Goal: Task Accomplishment & Management: Use online tool/utility

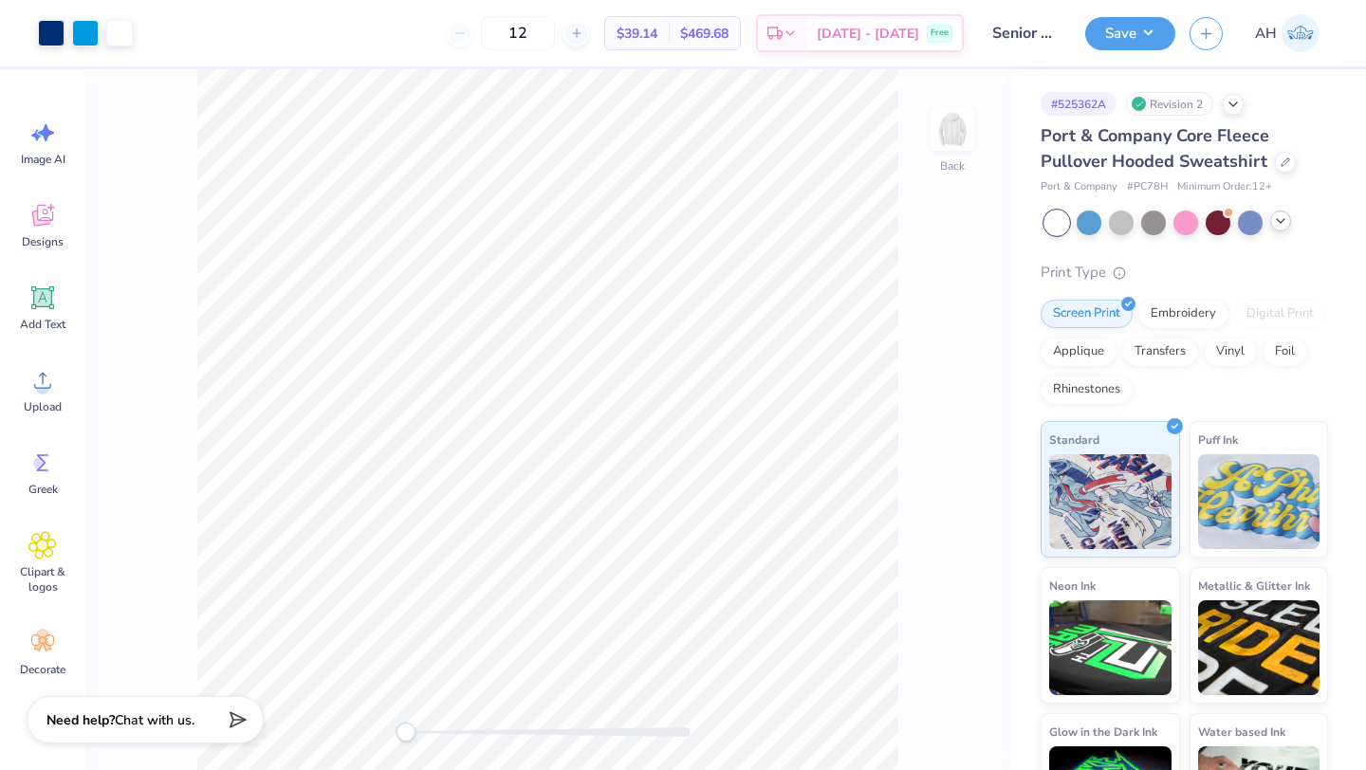
click at [1283, 229] on div at bounding box center [1280, 221] width 21 height 21
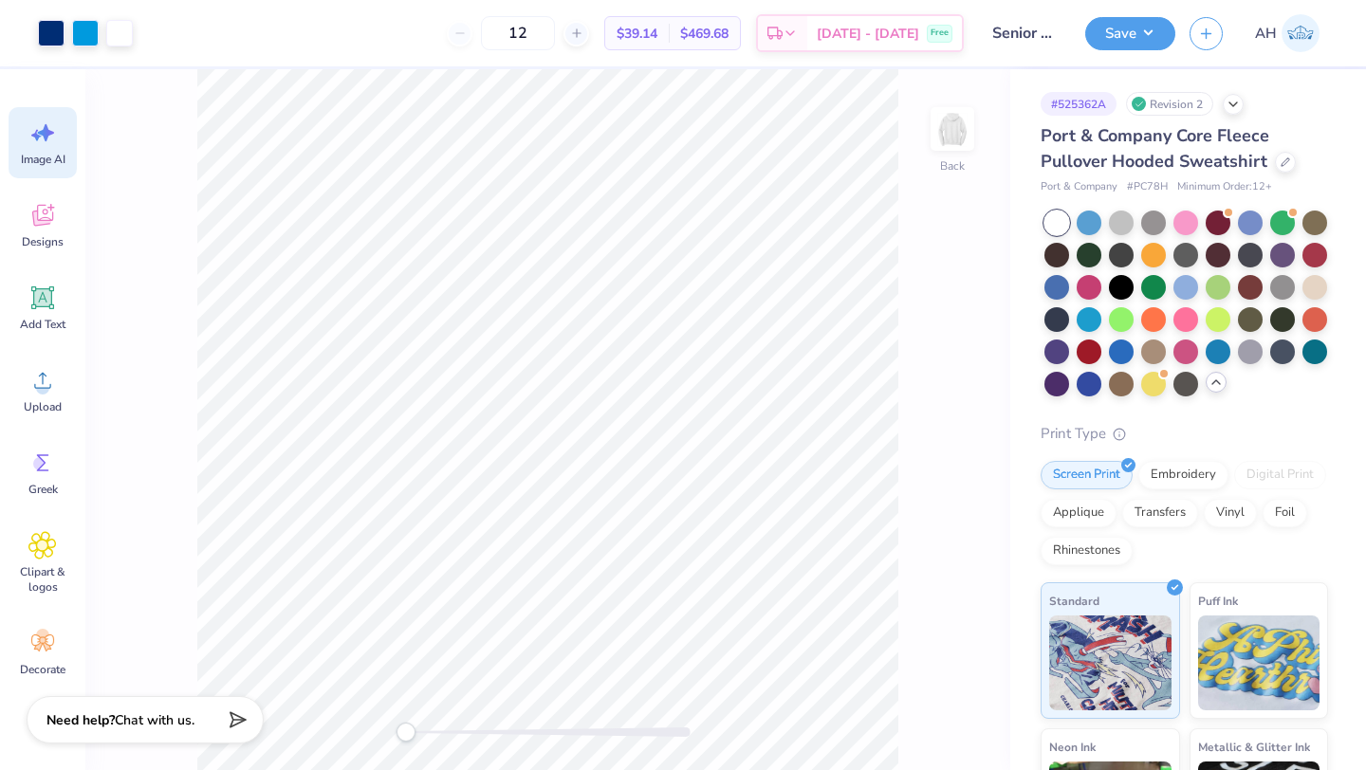
click at [32, 145] on icon at bounding box center [42, 133] width 28 height 28
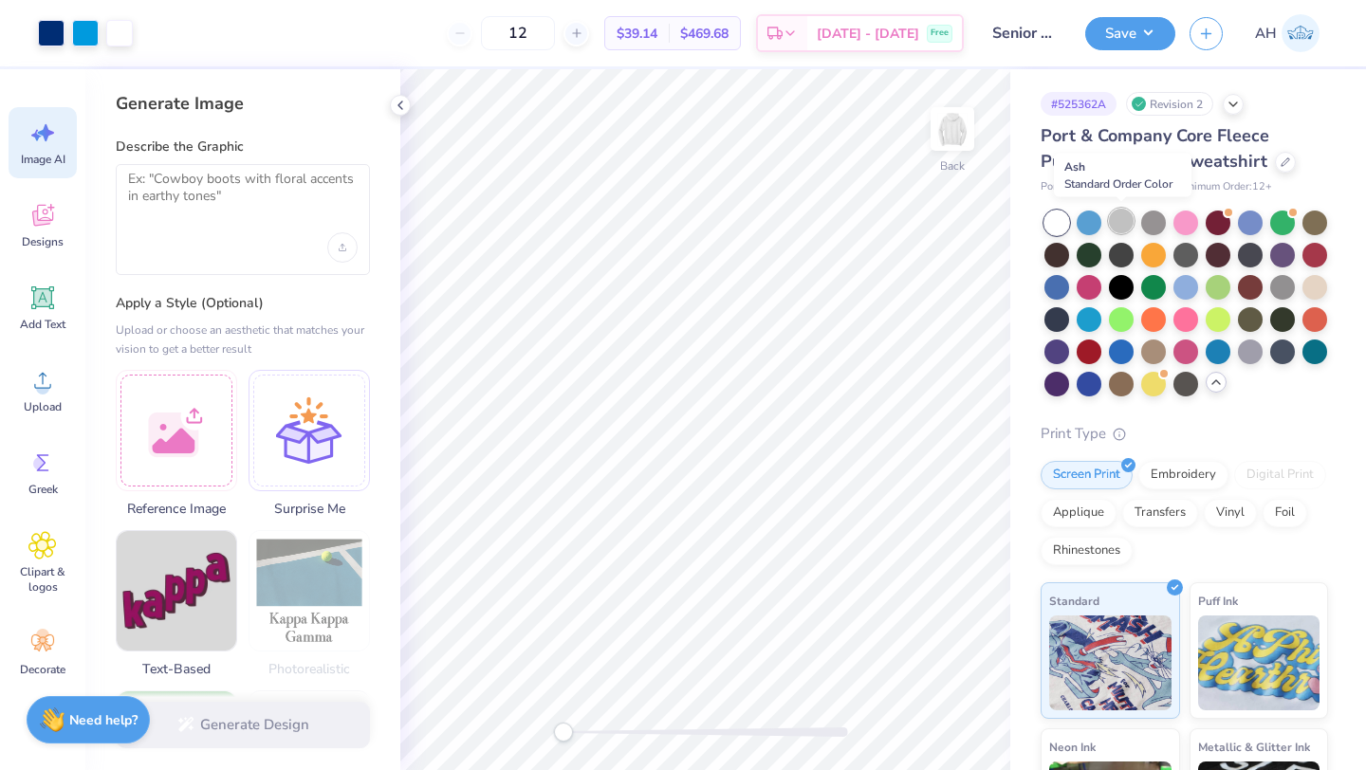
click at [1127, 222] on div at bounding box center [1121, 221] width 25 height 25
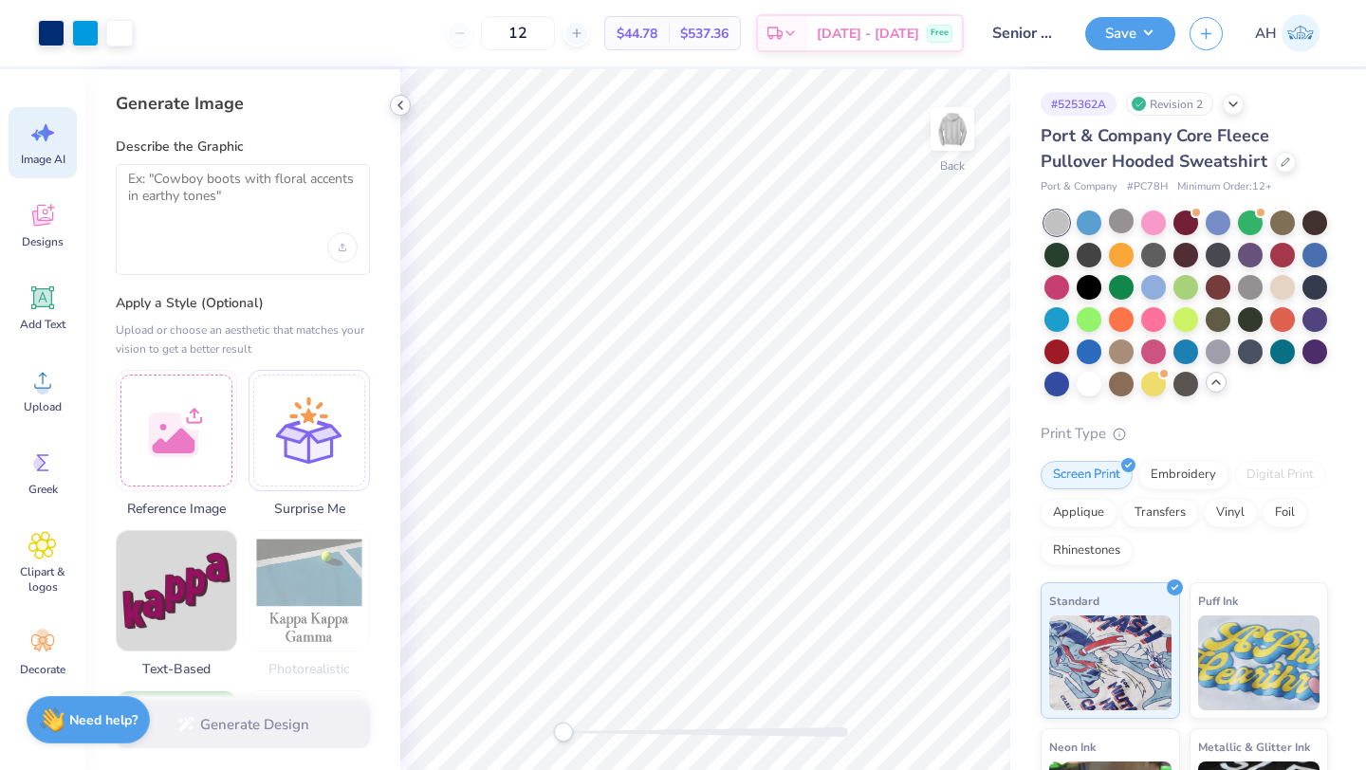
click at [402, 108] on polyline at bounding box center [400, 105] width 4 height 8
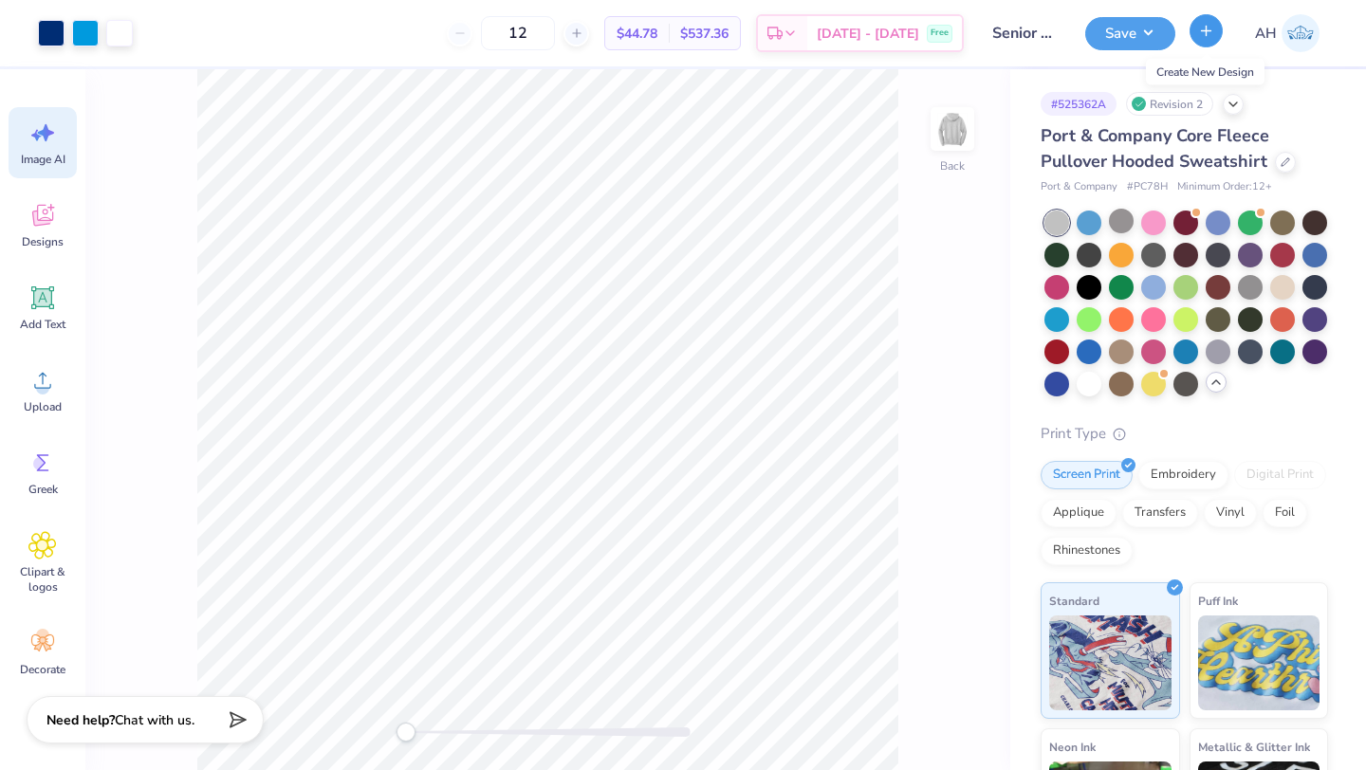
click at [1204, 32] on icon "button" at bounding box center [1206, 31] width 16 height 16
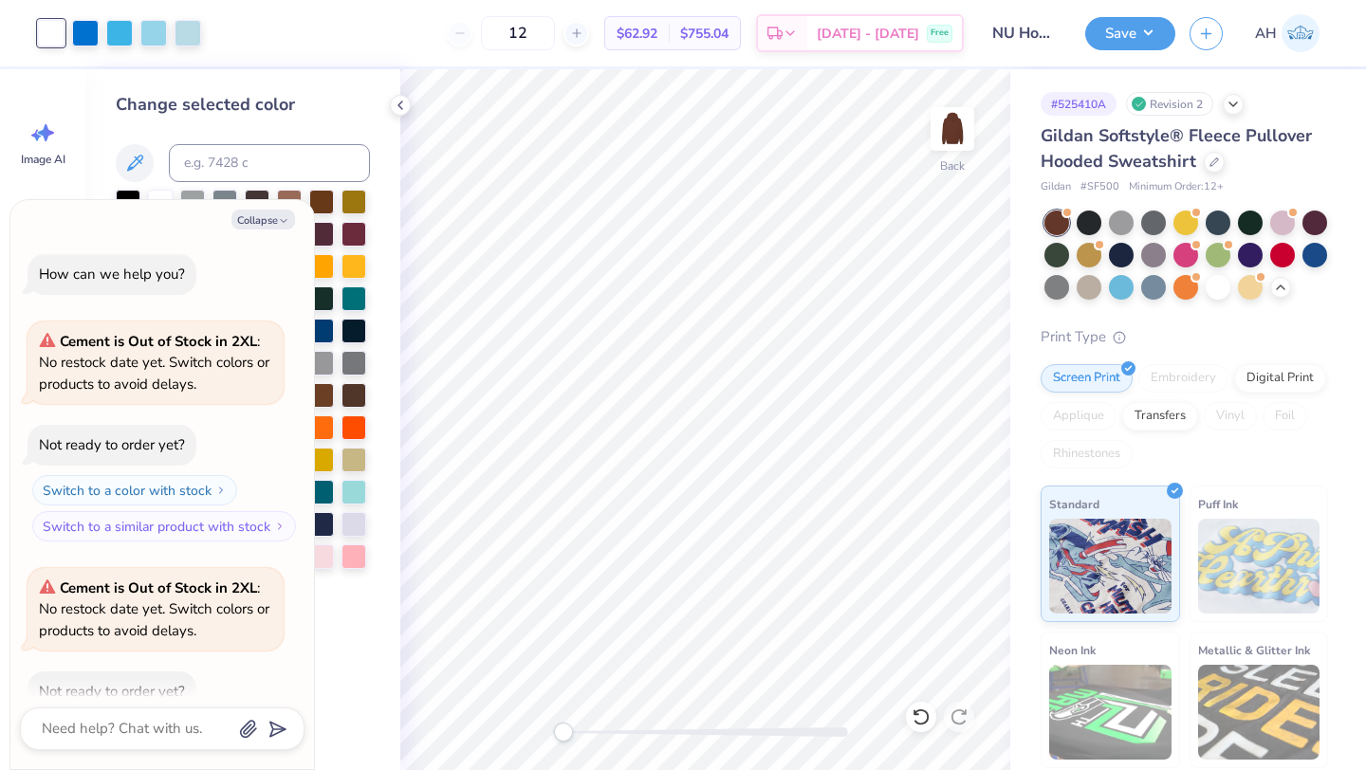
scroll to position [2698, 0]
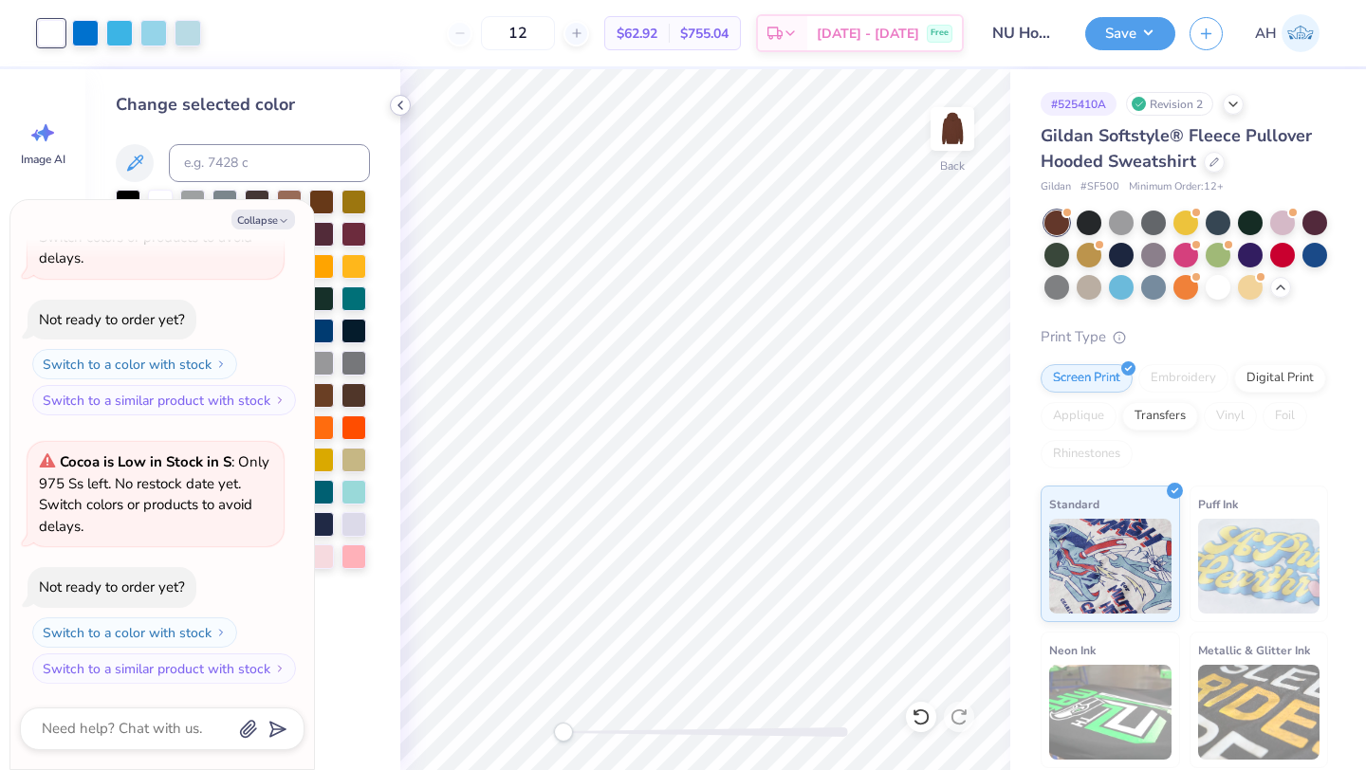
click at [405, 106] on icon at bounding box center [400, 105] width 15 height 15
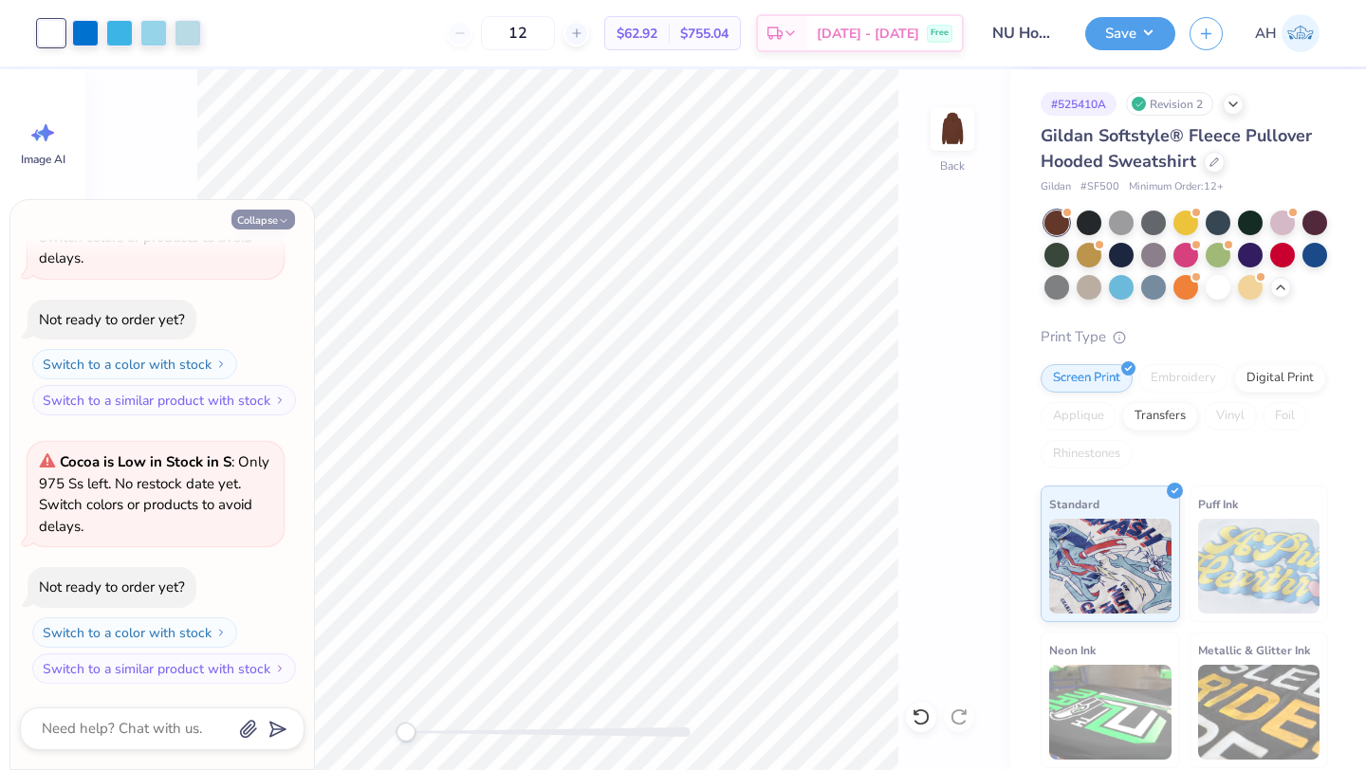
click at [257, 213] on button "Collapse" at bounding box center [263, 220] width 64 height 20
type textarea "x"
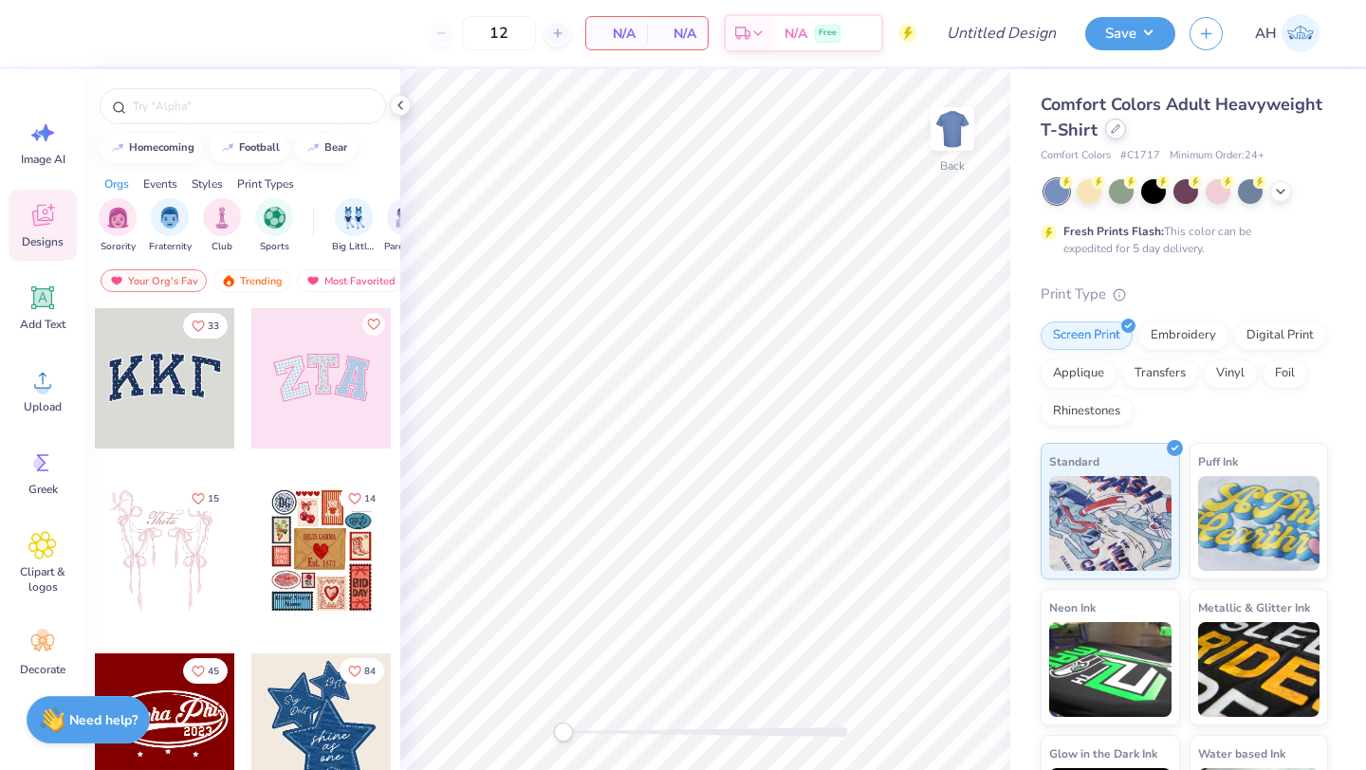
click at [1120, 130] on icon at bounding box center [1115, 128] width 9 height 9
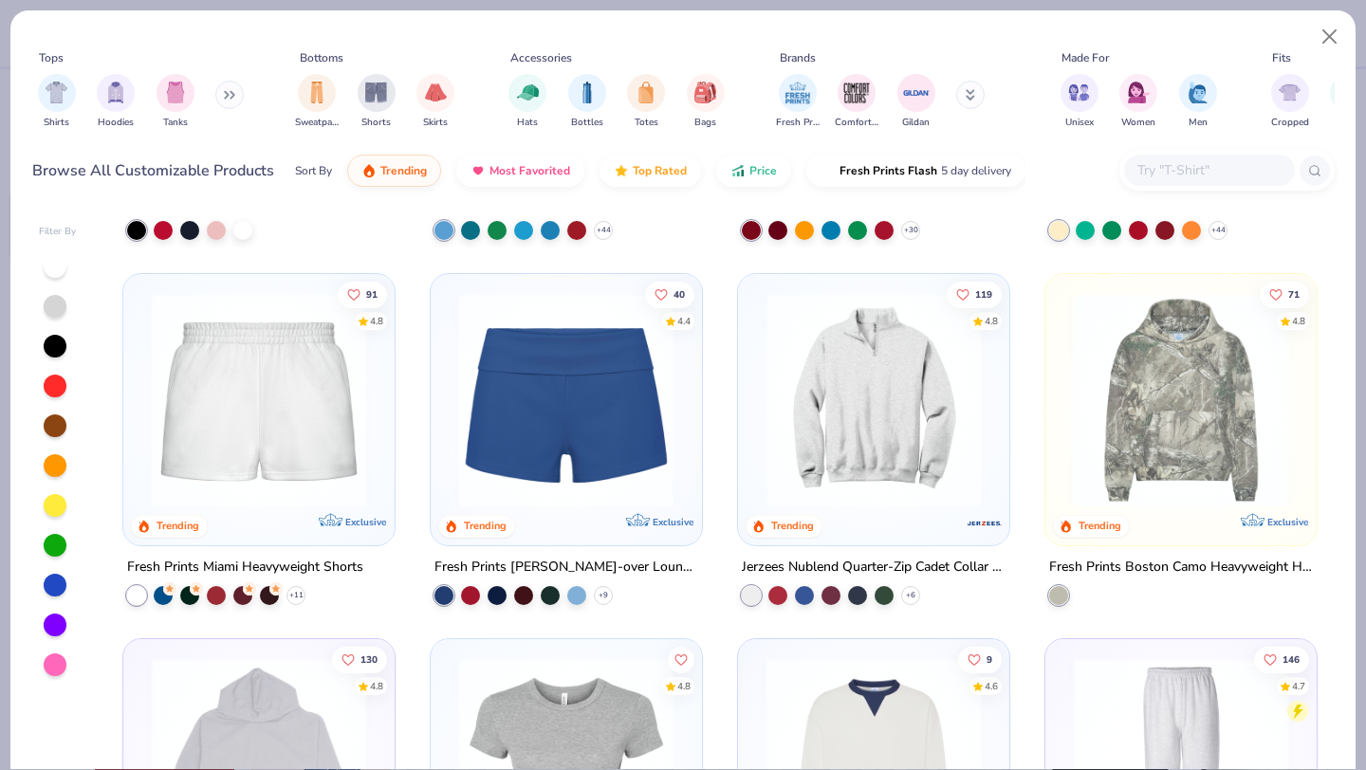
scroll to position [1086, 0]
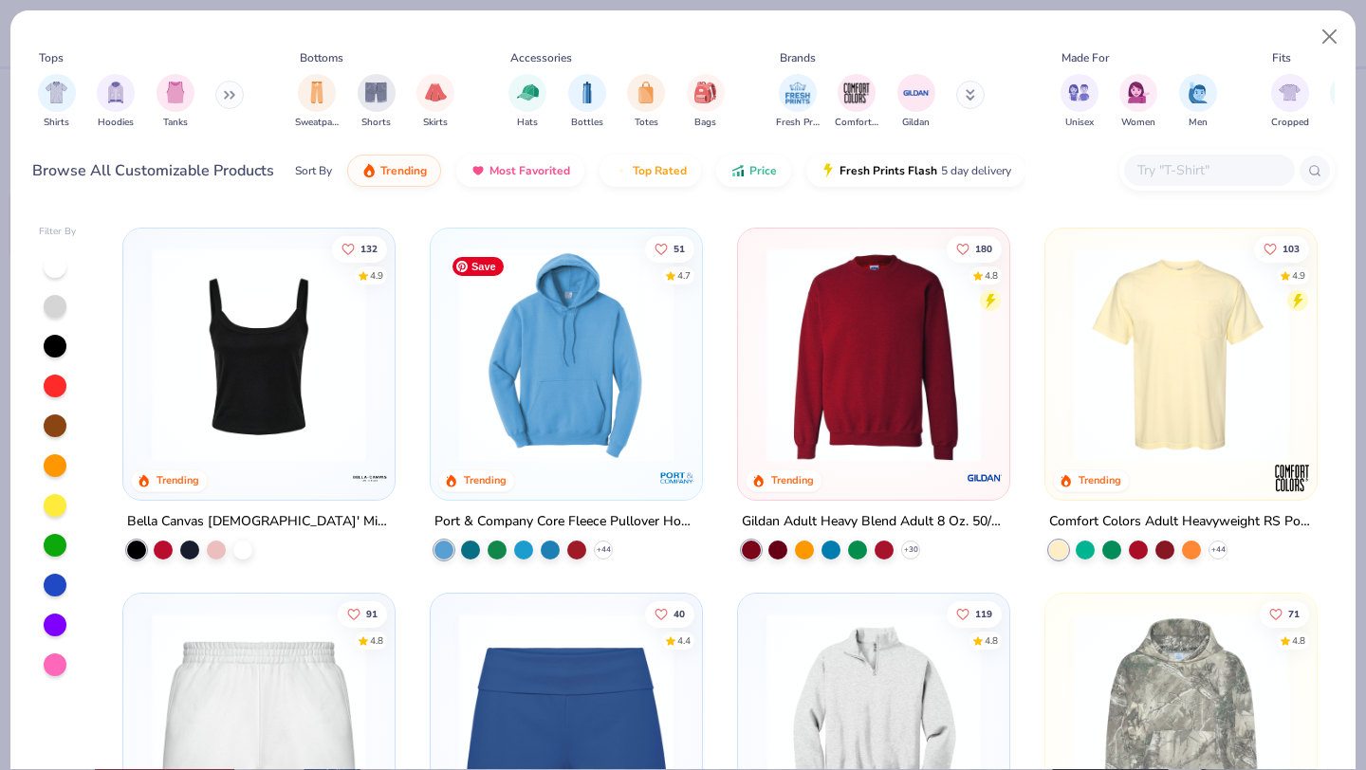
click at [561, 406] on img at bounding box center [566, 355] width 233 height 214
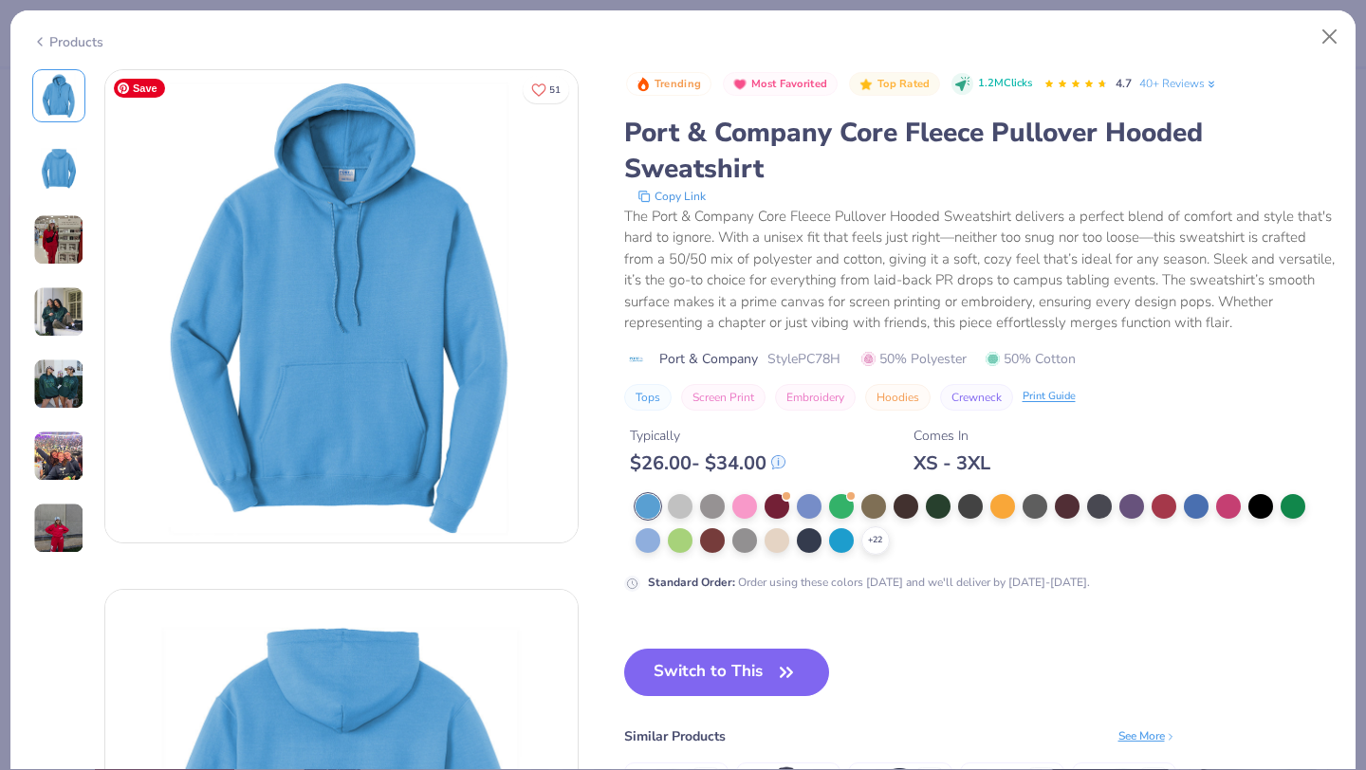
click at [70, 239] on img at bounding box center [58, 239] width 51 height 51
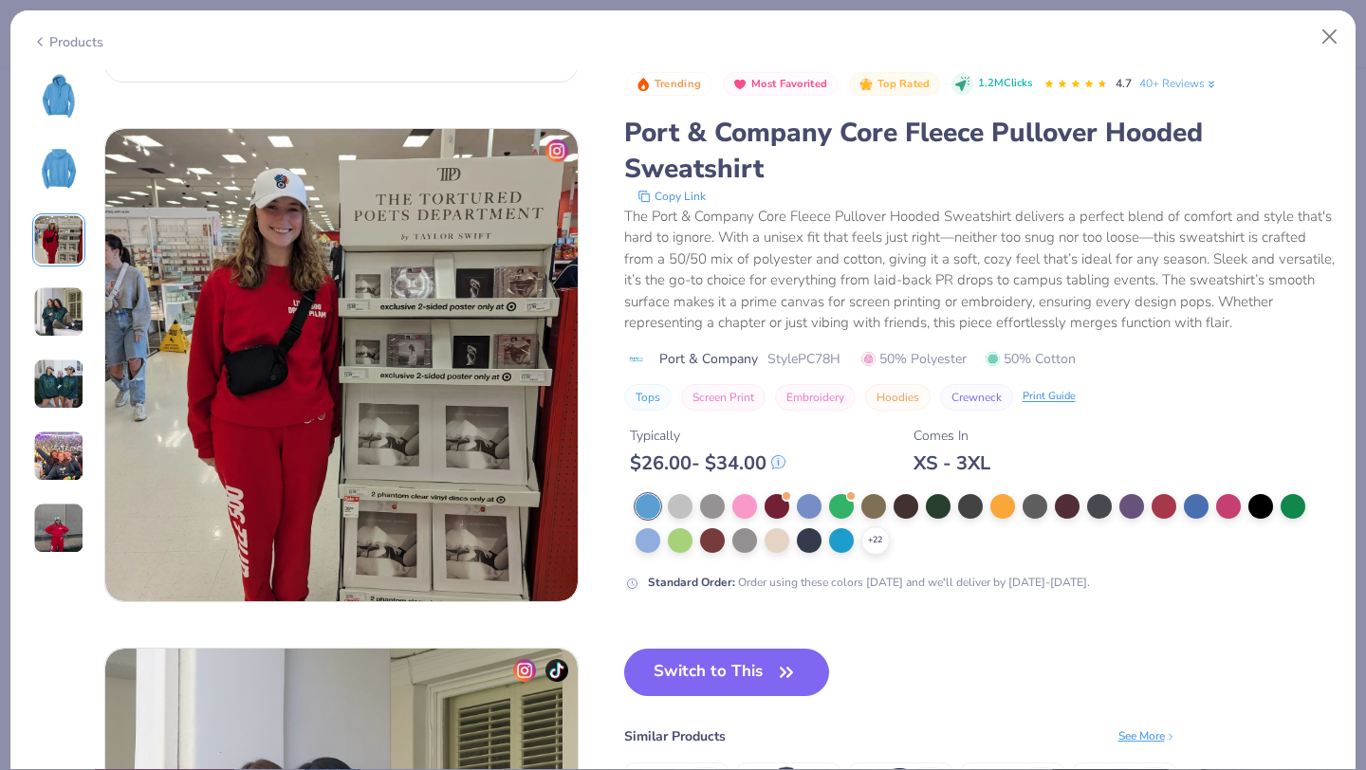
scroll to position [1040, 0]
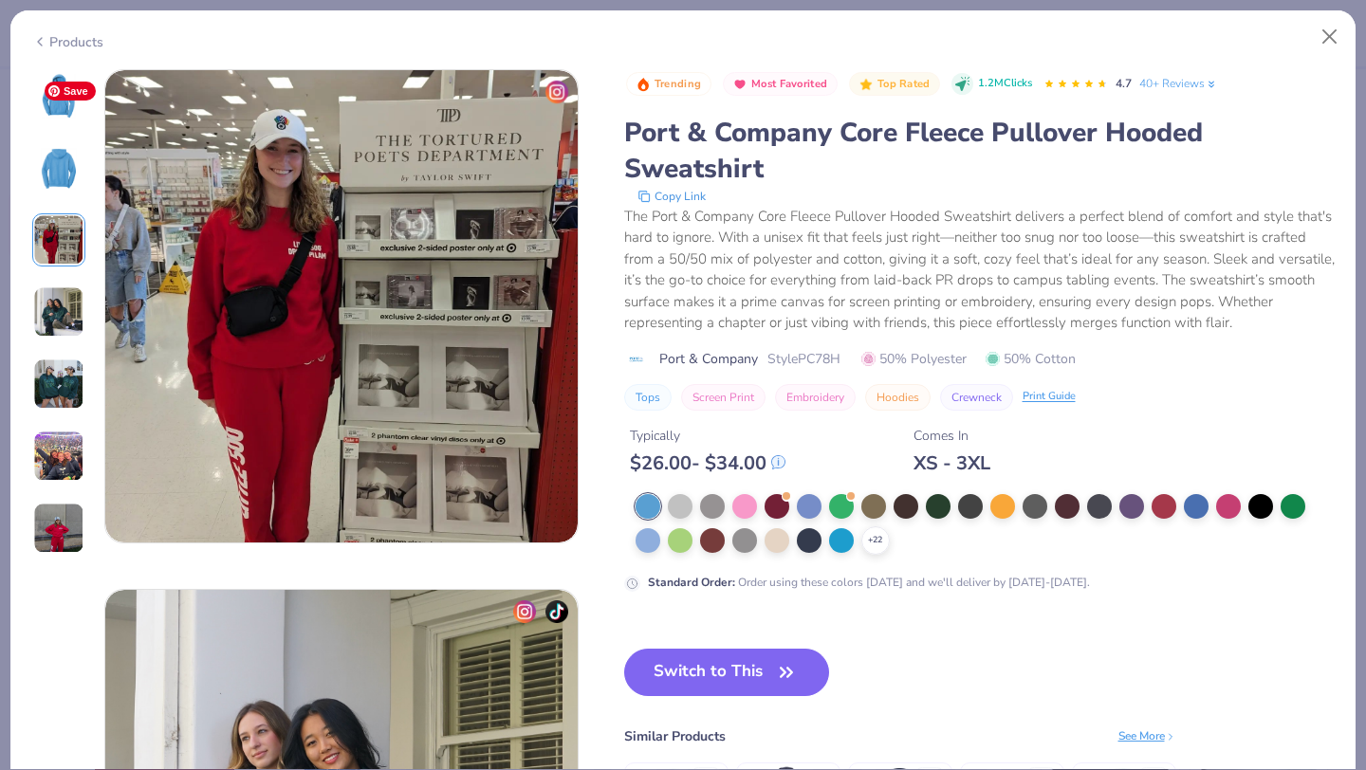
click at [64, 79] on img at bounding box center [59, 96] width 46 height 46
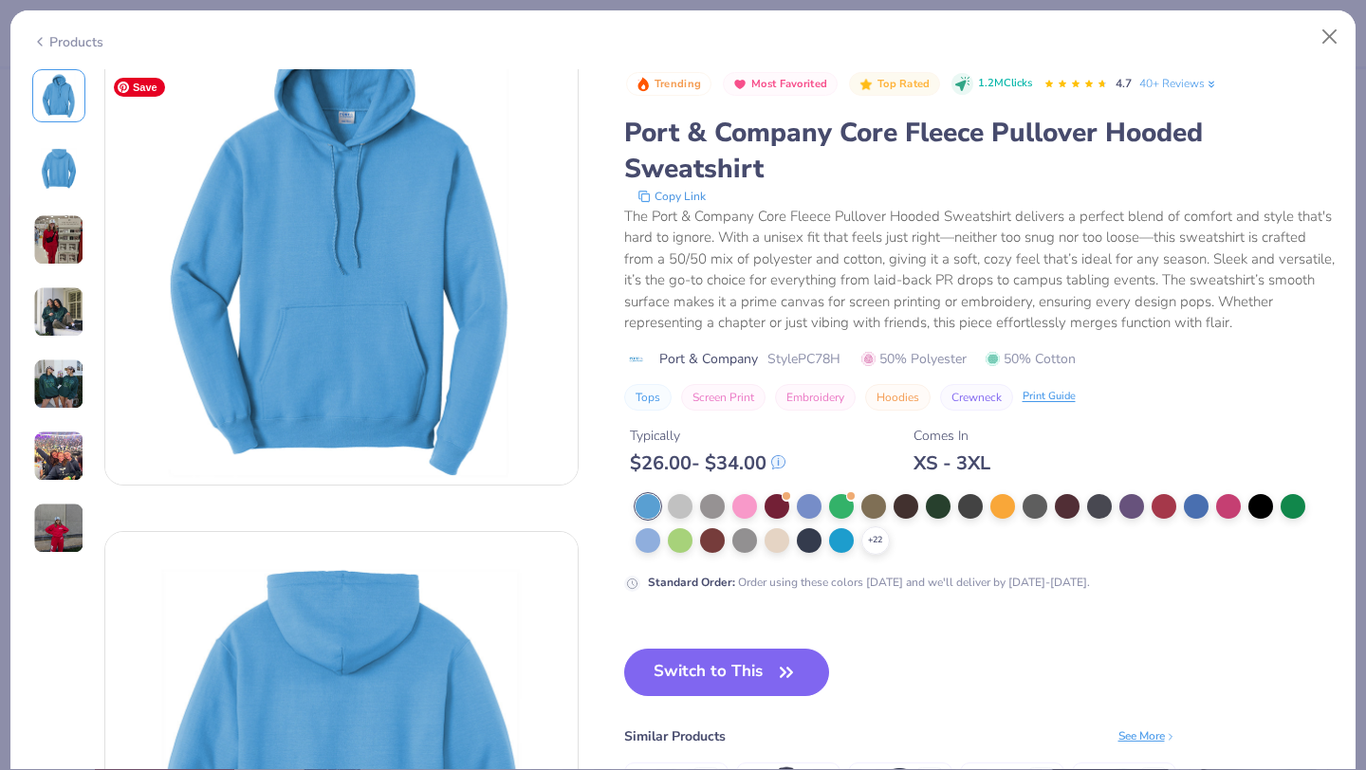
scroll to position [0, 0]
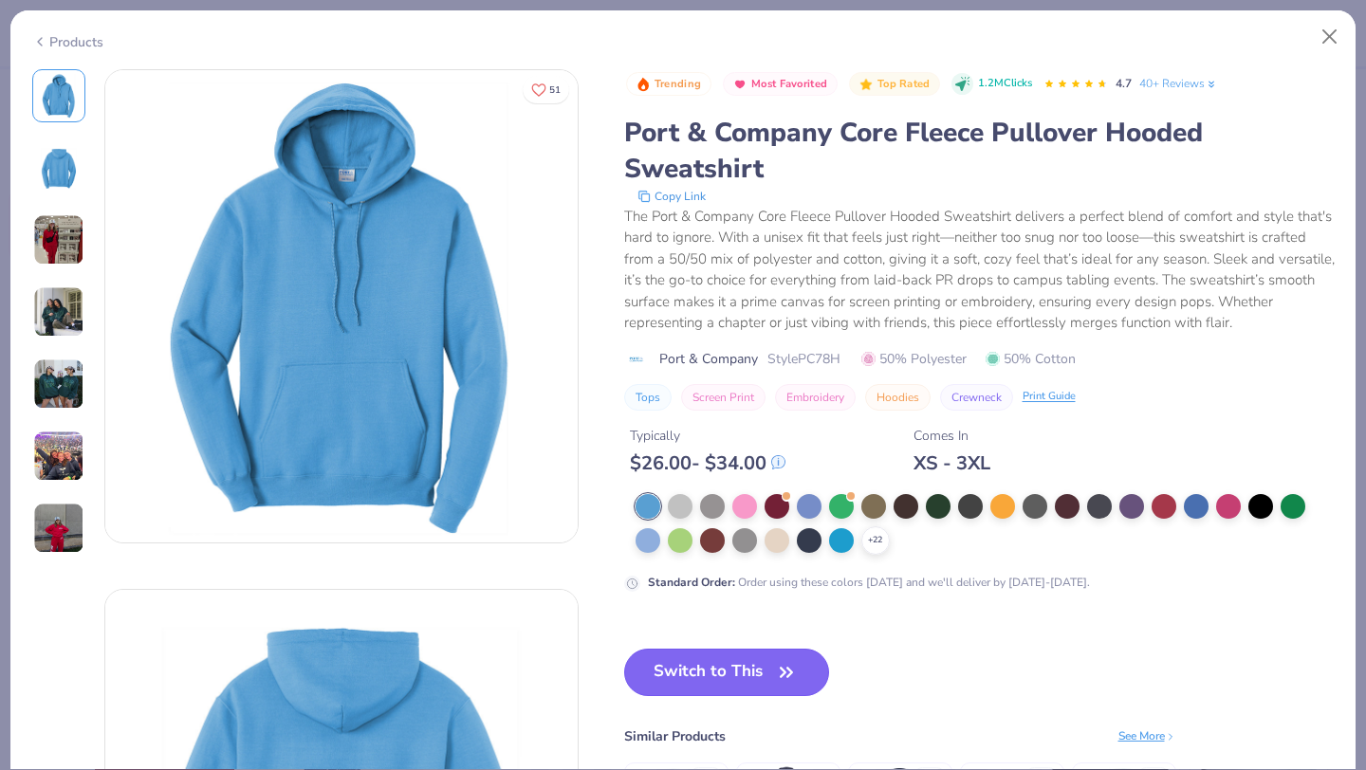
click at [716, 696] on button "Switch to This" at bounding box center [727, 672] width 206 height 47
click at [741, 680] on button "Switch to This" at bounding box center [727, 672] width 206 height 47
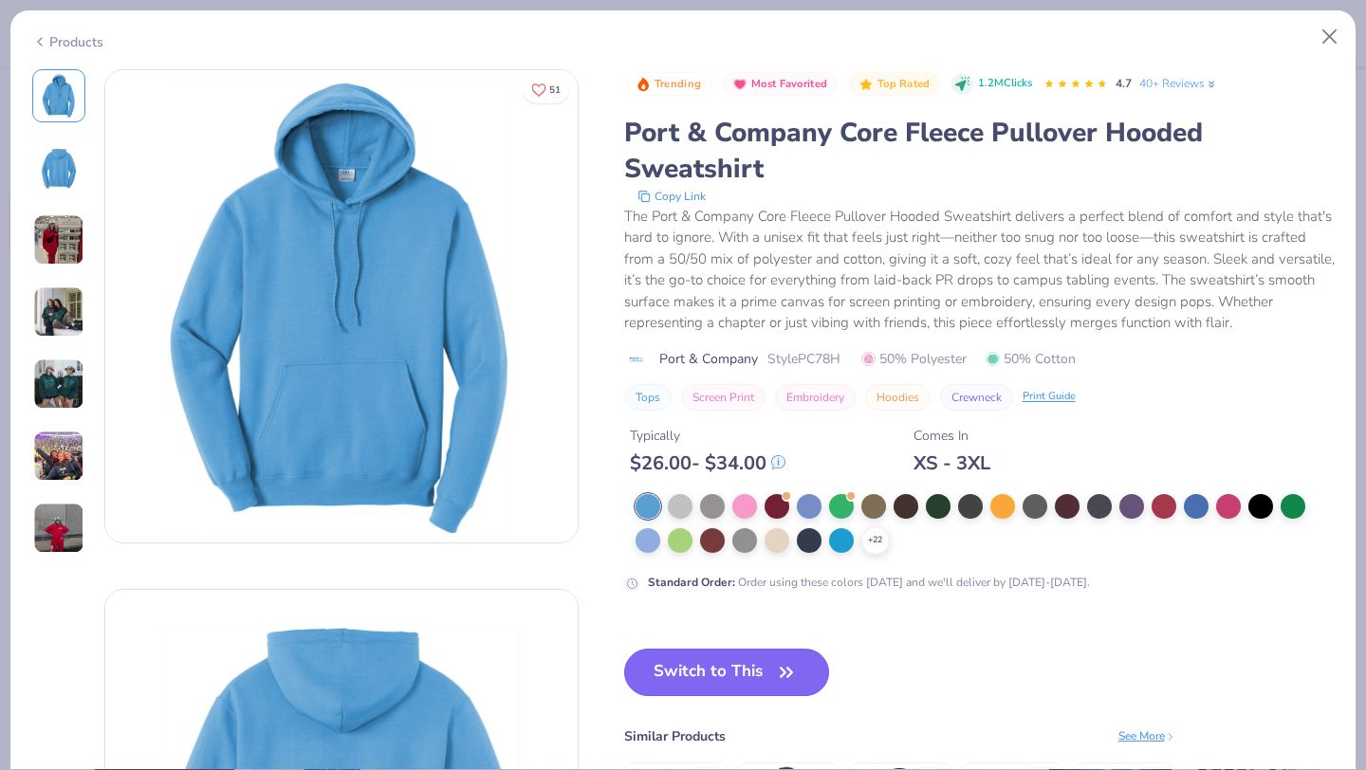
click at [725, 685] on button "Switch to This" at bounding box center [727, 672] width 206 height 47
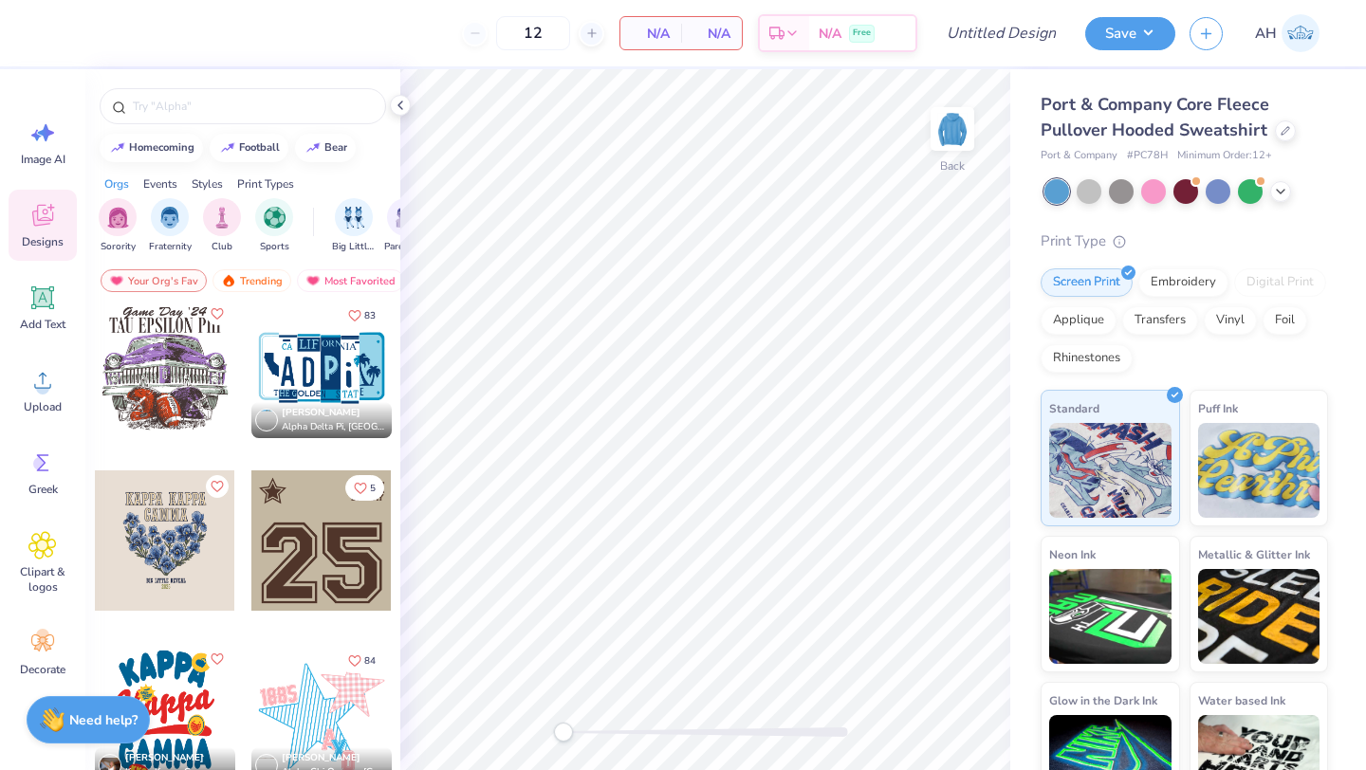
scroll to position [2258, 0]
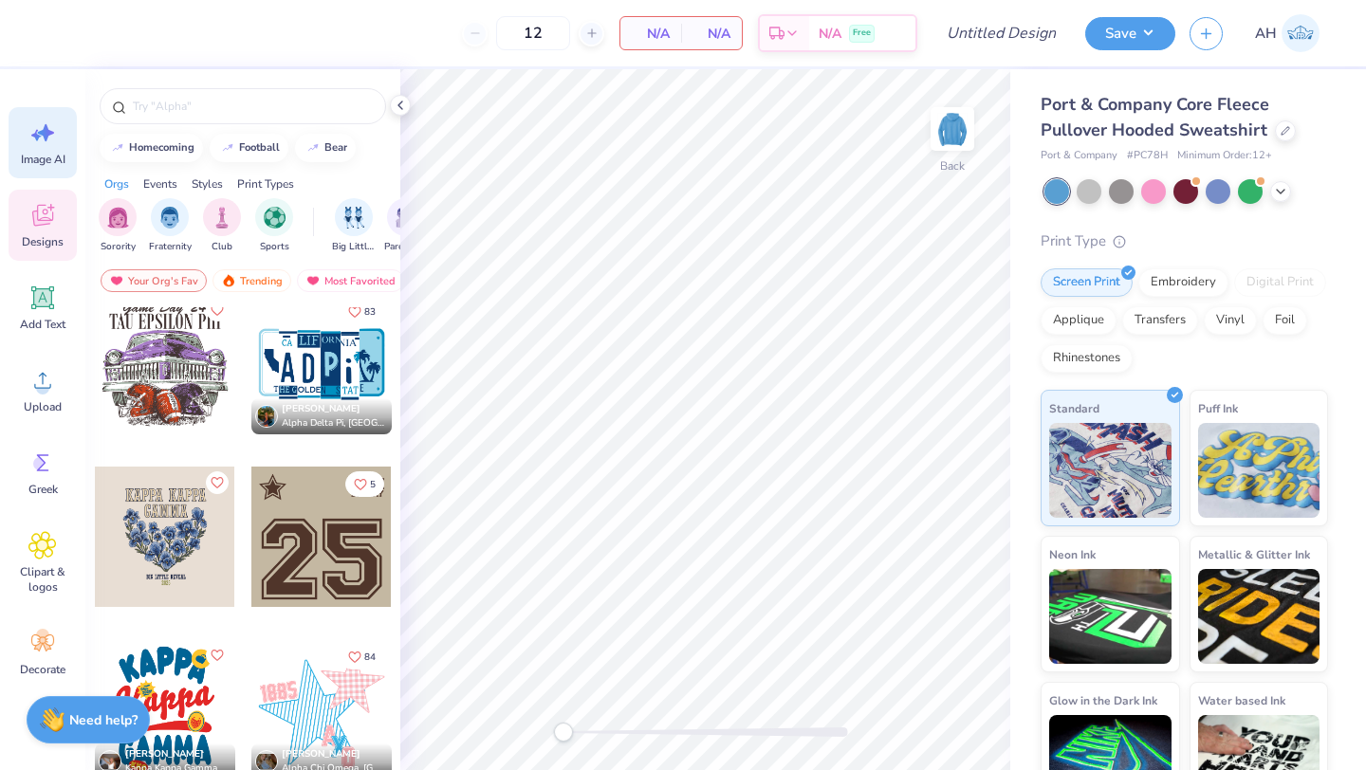
click at [62, 143] on div "Image AI" at bounding box center [43, 142] width 68 height 71
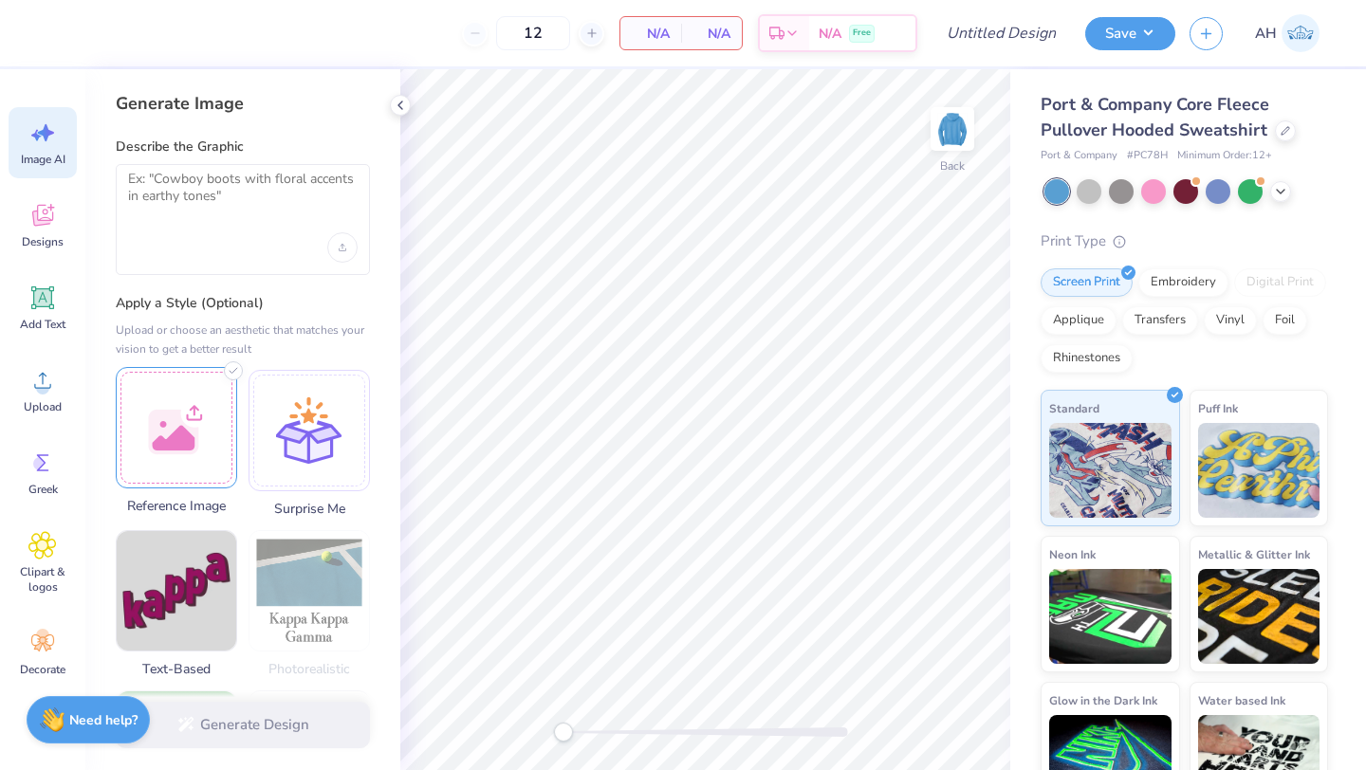
click at [164, 469] on div at bounding box center [176, 427] width 121 height 121
click at [1275, 193] on icon at bounding box center [1280, 189] width 15 height 15
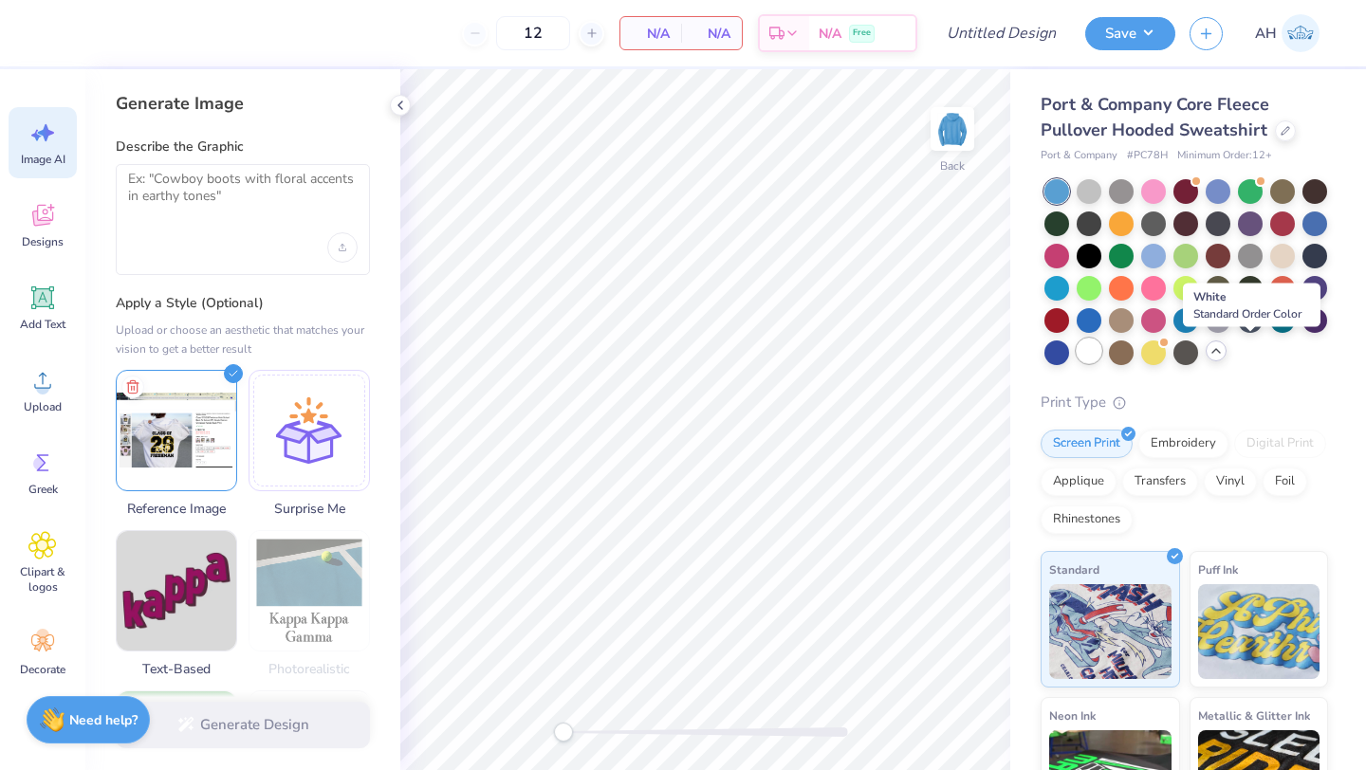
click at [1101, 345] on div at bounding box center [1089, 351] width 25 height 25
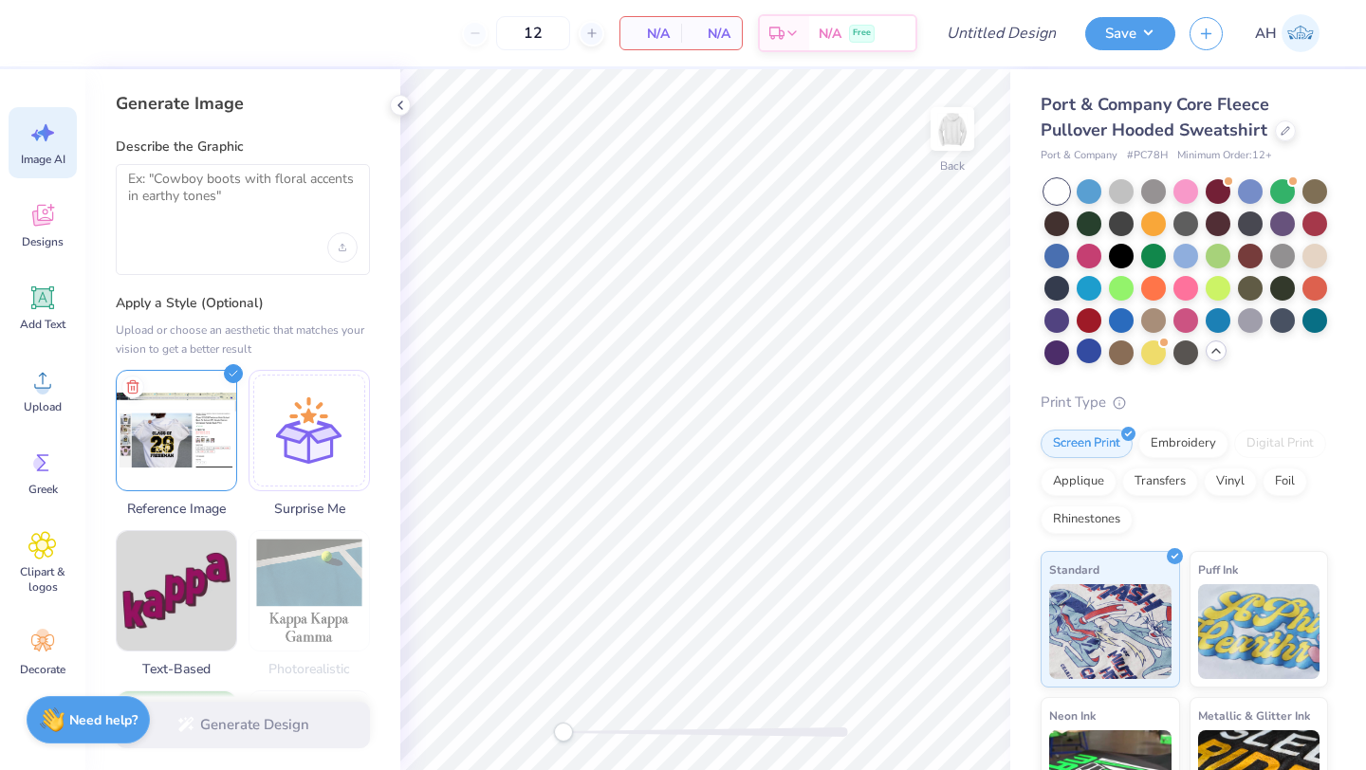
click at [267, 169] on div at bounding box center [243, 219] width 254 height 111
click at [266, 175] on textarea at bounding box center [243, 194] width 230 height 47
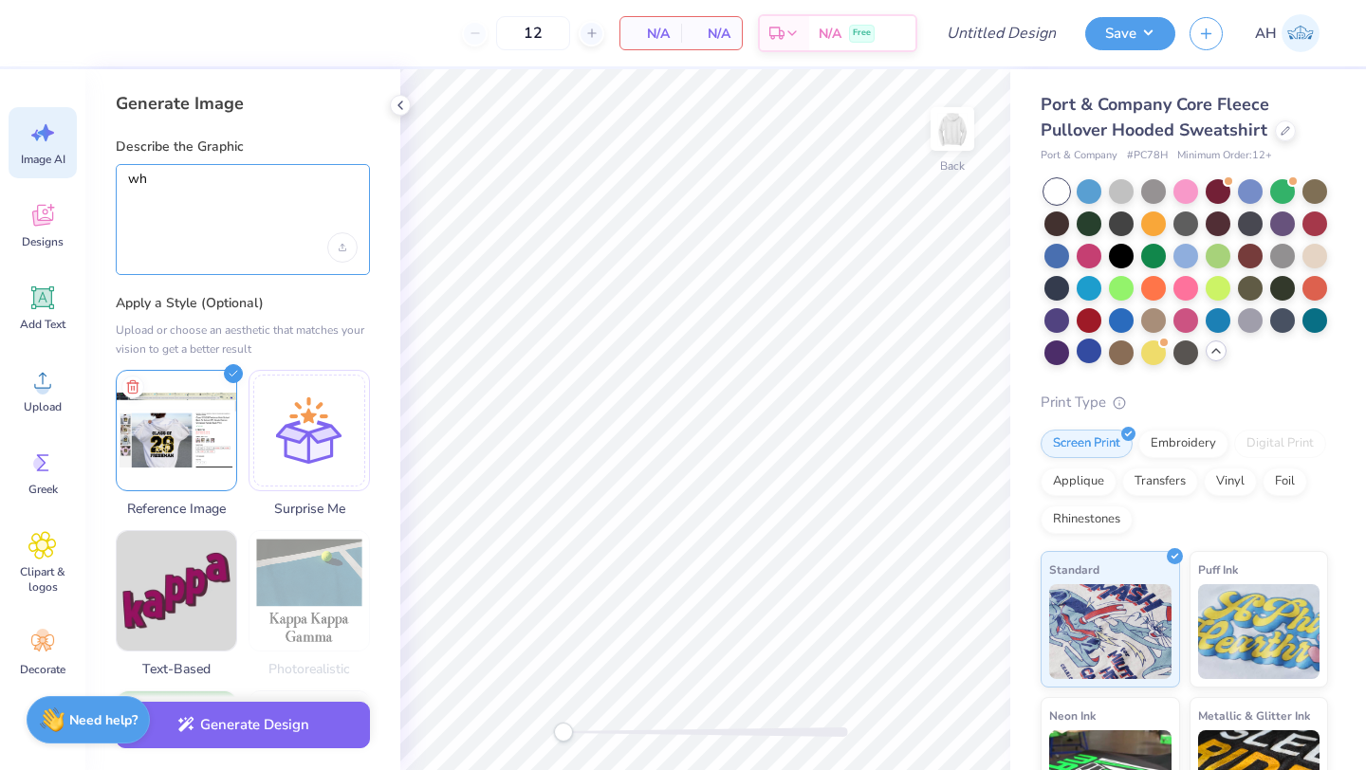
type textarea "w"
click at [333, 177] on textarea "Use picture for inspo. Write FRESHMAN CLASS OF 2028" at bounding box center [243, 194] width 230 height 47
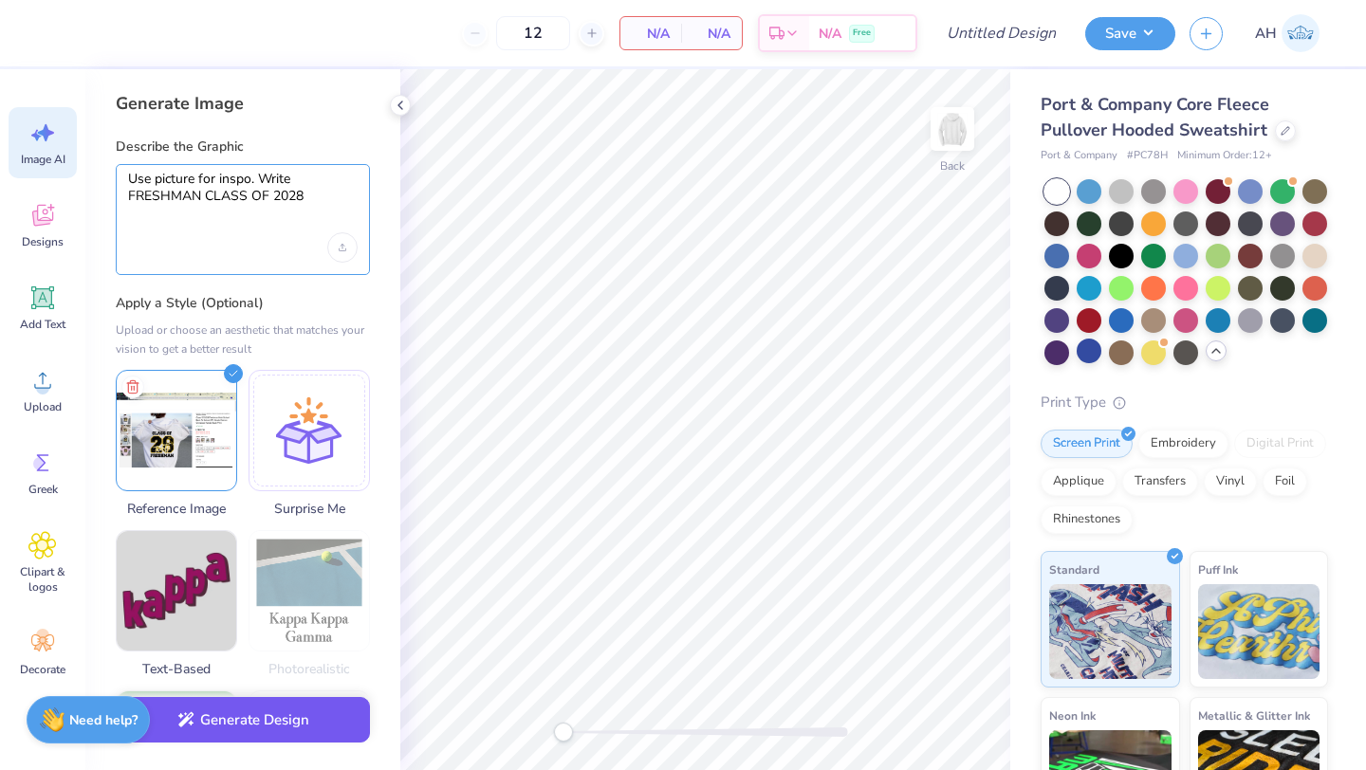
type textarea "Use picture for inspo. Write FRESHMAN CLASS OF 2028"
click at [216, 729] on button "Generate Design" at bounding box center [243, 720] width 254 height 46
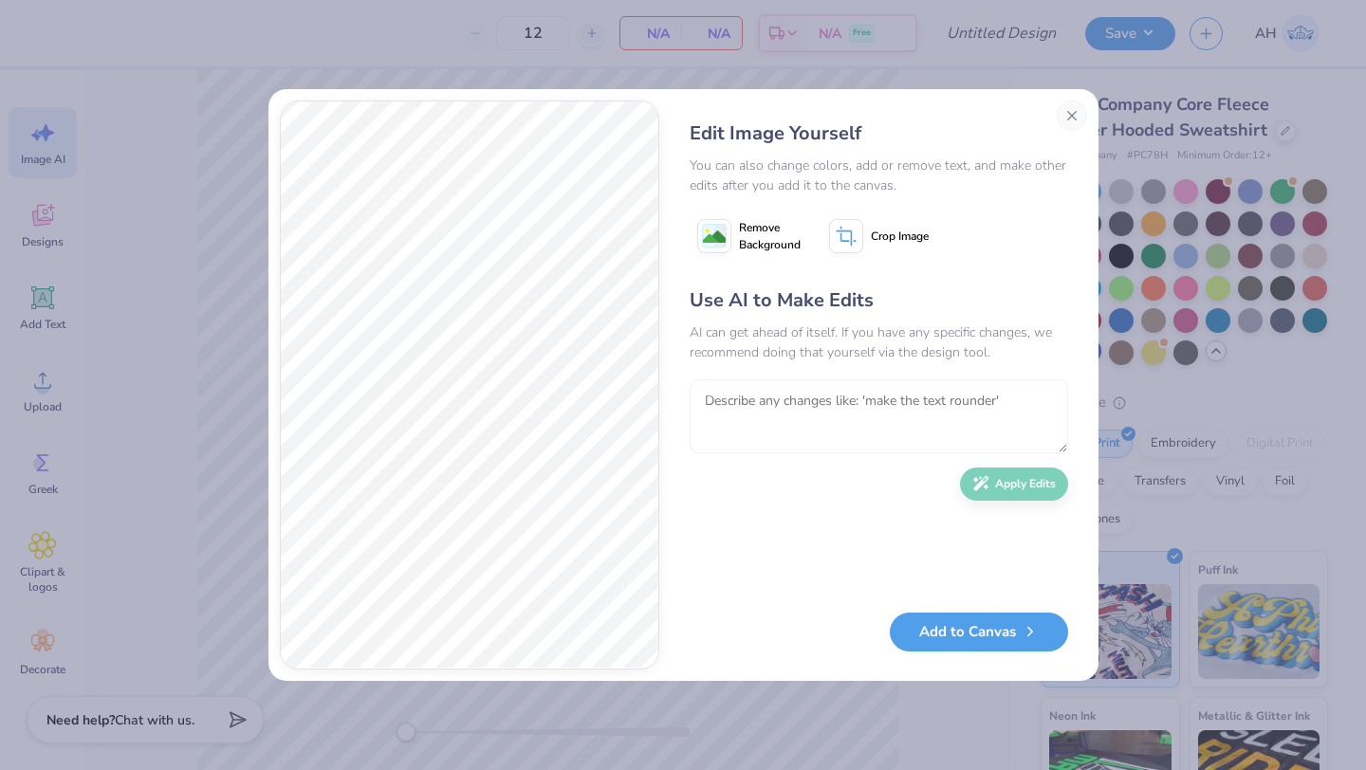
click at [713, 410] on textarea at bounding box center [879, 416] width 378 height 74
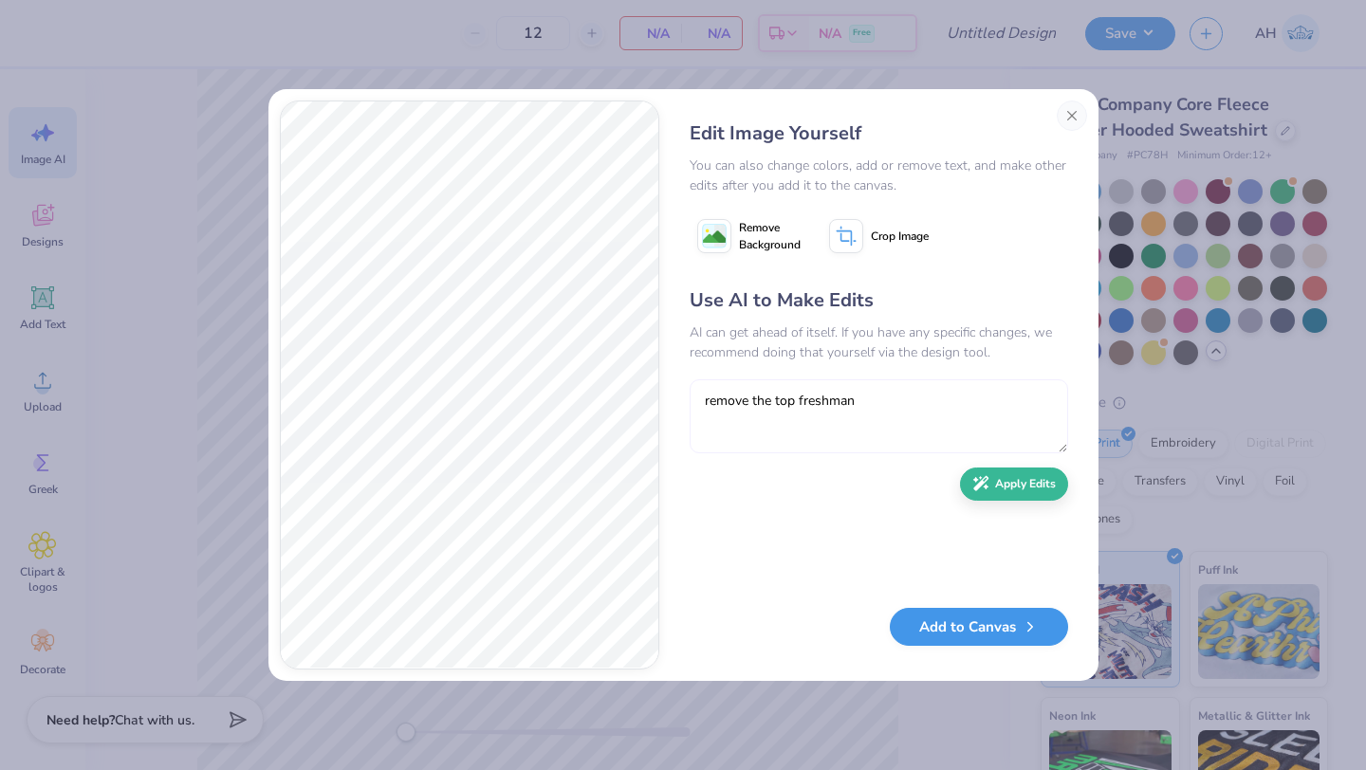
type textarea "remove the top freshman"
drag, startPoint x: 1006, startPoint y: 631, endPoint x: 872, endPoint y: 527, distance: 169.8
click at [872, 527] on div "Edit Image Yourself You can also change colors, add or remove text, and make ot…" at bounding box center [879, 385] width 416 height 569
click at [953, 432] on textarea "remove the top freshman" at bounding box center [879, 416] width 378 height 74
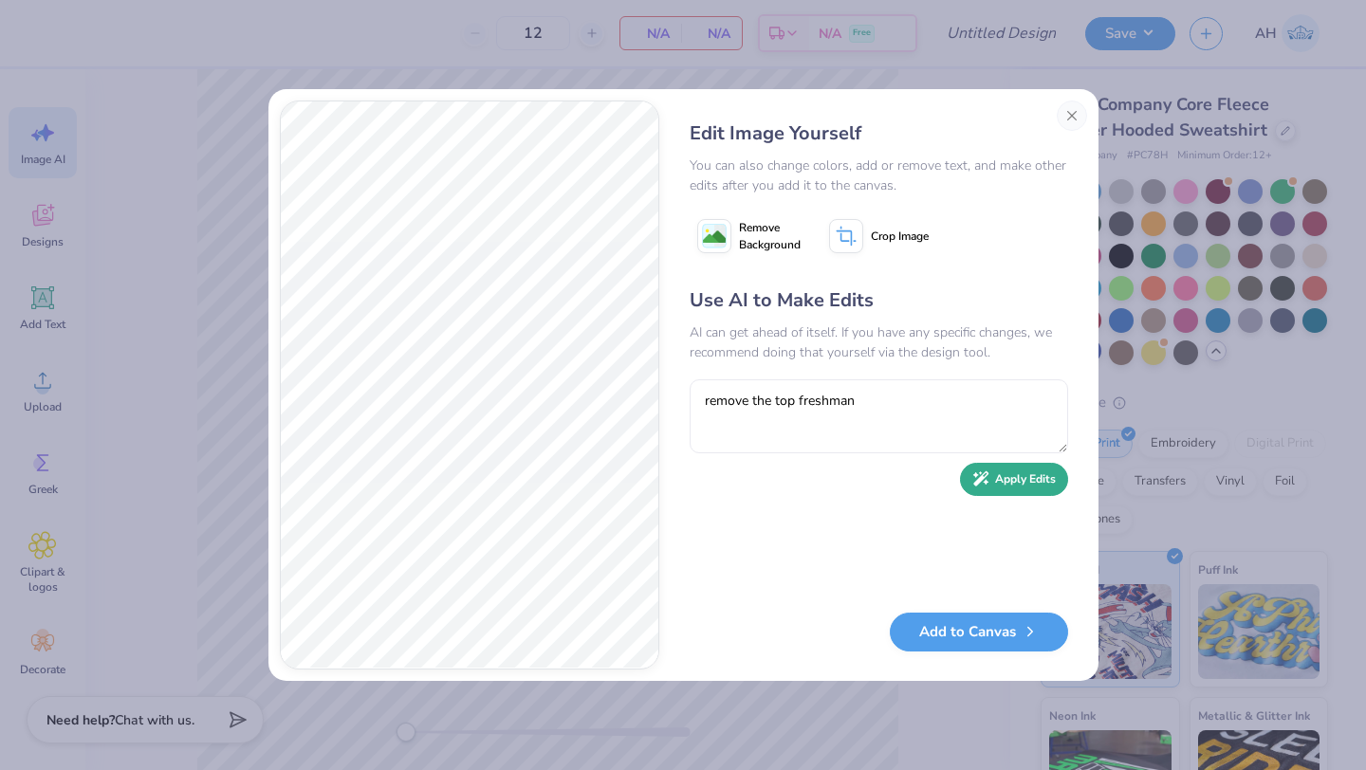
click at [989, 488] on button "Apply Edits" at bounding box center [1014, 479] width 108 height 33
type textarea "can you change it so its not exa"
